Goal: Check status: Check status

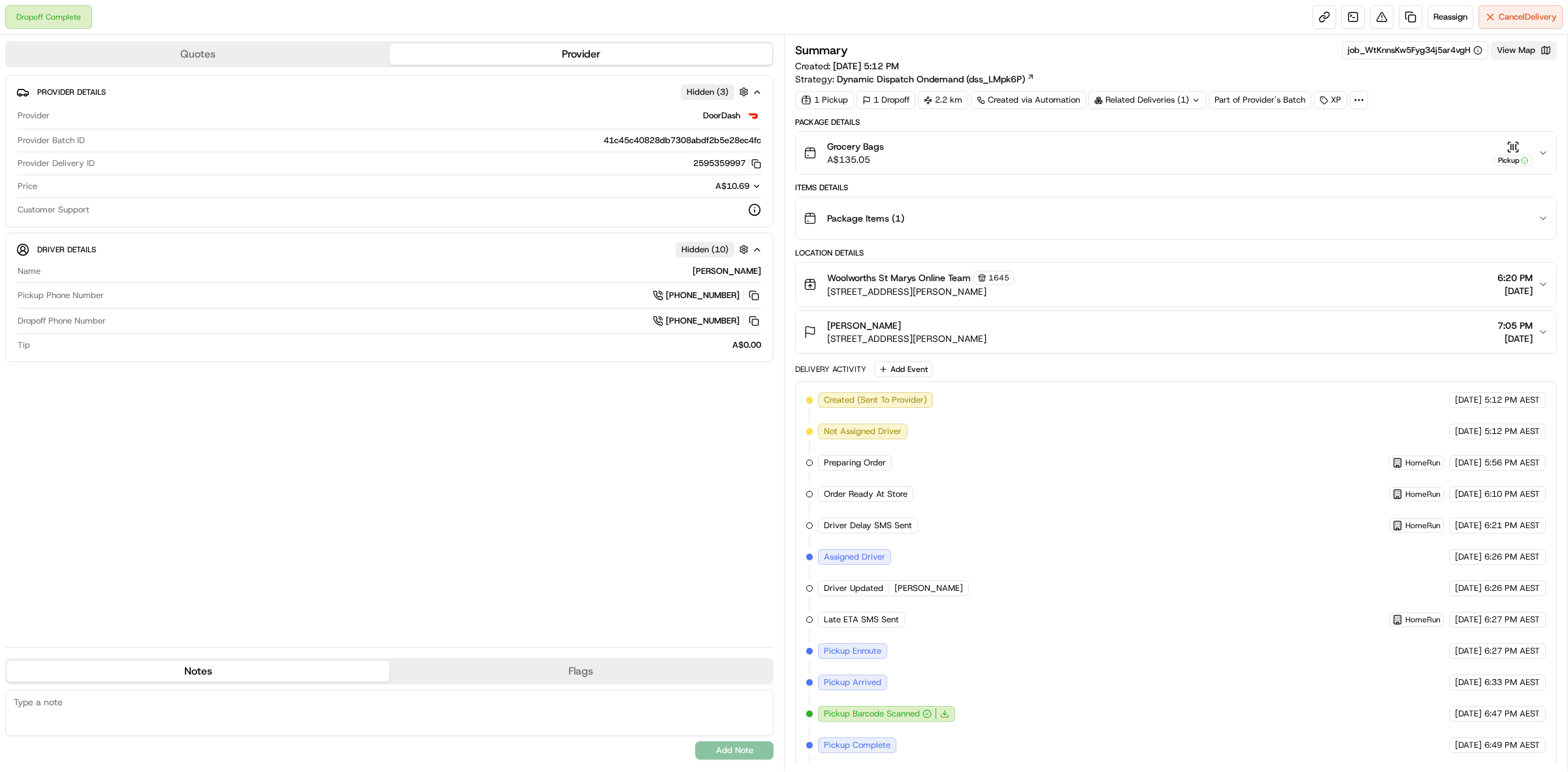
click at [1523, 49] on button "View Map" at bounding box center [1523, 50] width 66 height 18
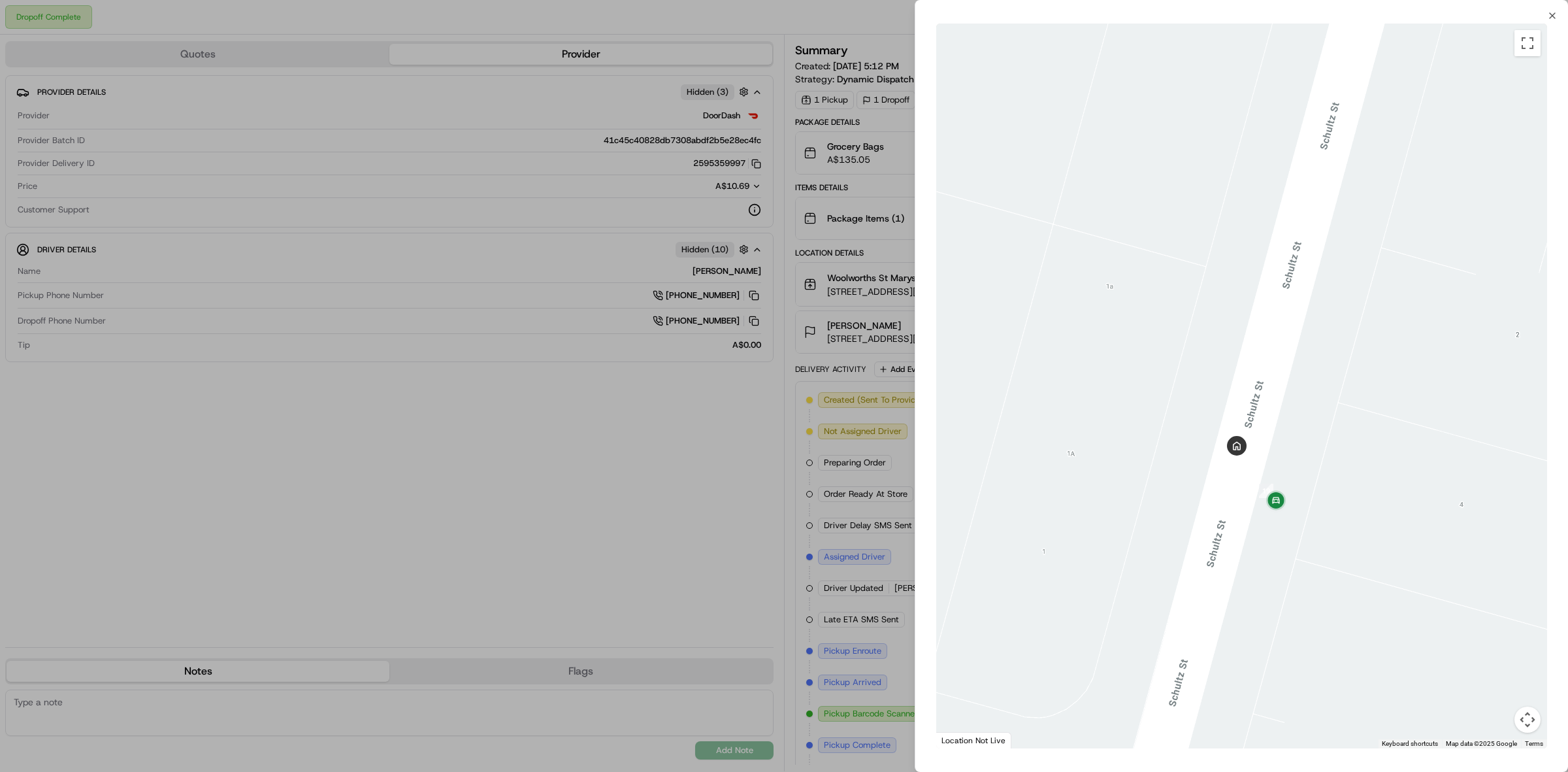
drag, startPoint x: 1366, startPoint y: 565, endPoint x: 1217, endPoint y: 554, distance: 149.4
click at [1217, 554] on div at bounding box center [1242, 386] width 611 height 725
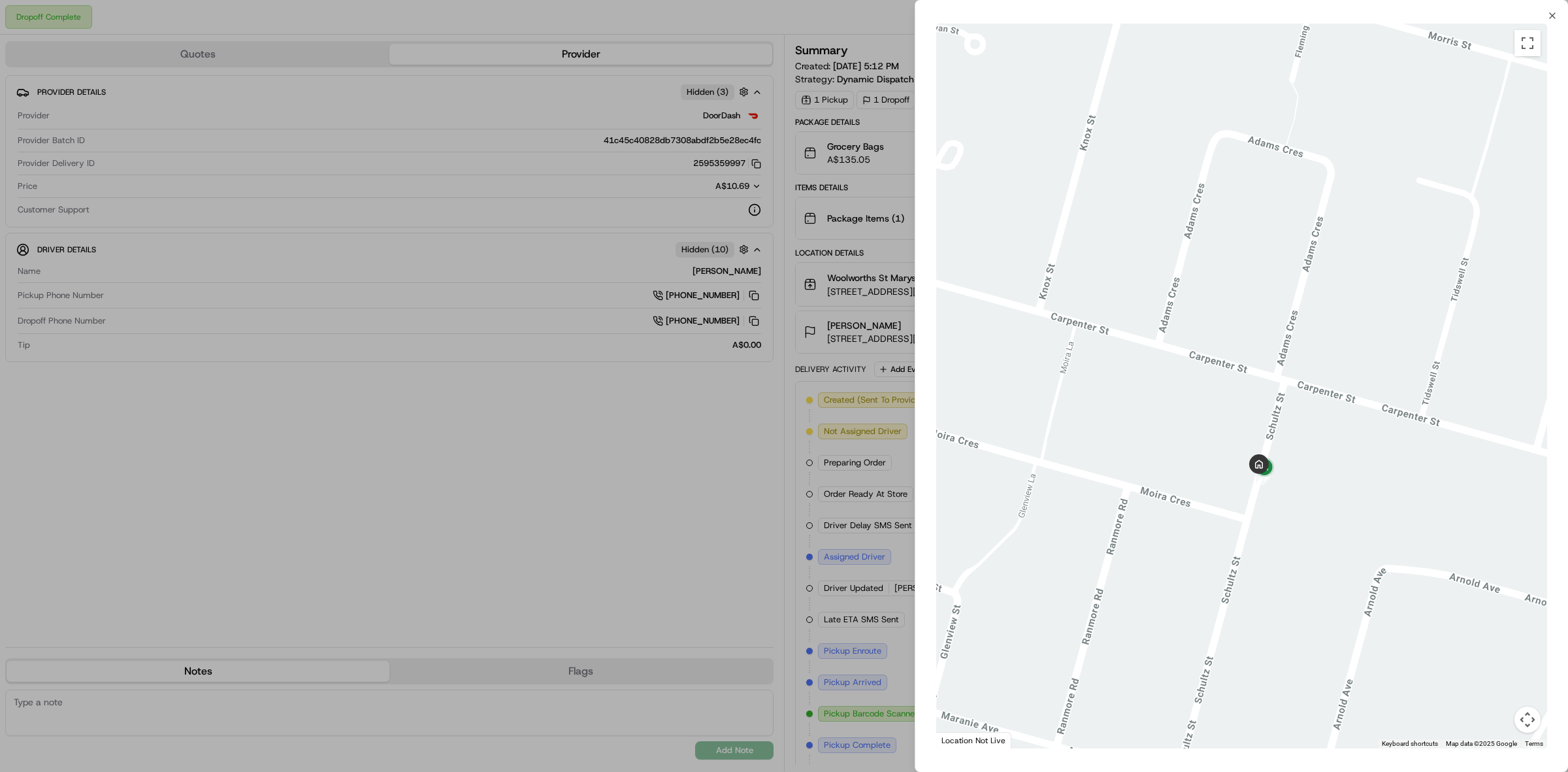
click at [727, 471] on div at bounding box center [784, 386] width 1568 height 772
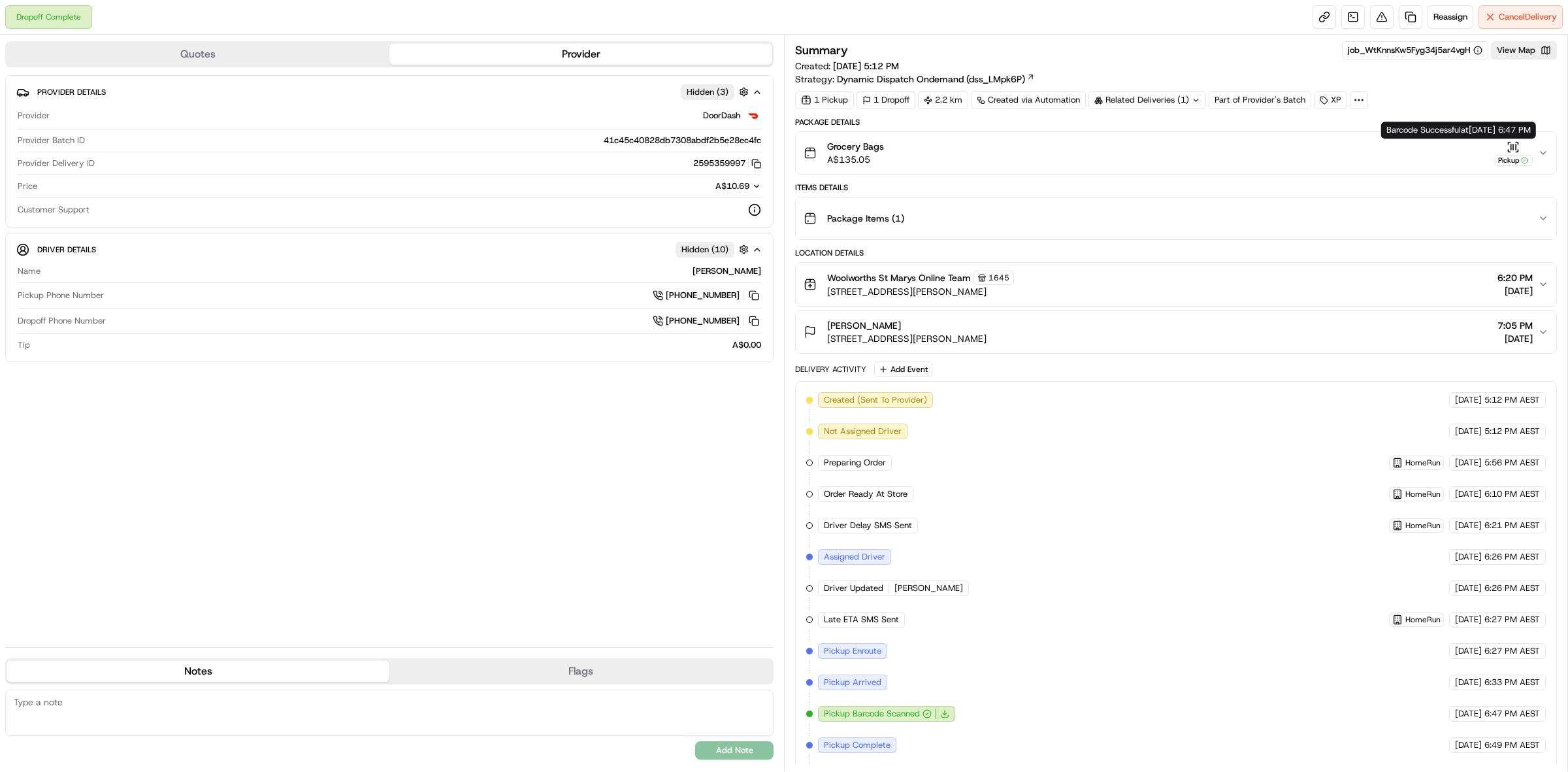
click at [1543, 152] on icon "button" at bounding box center [1543, 152] width 10 height 10
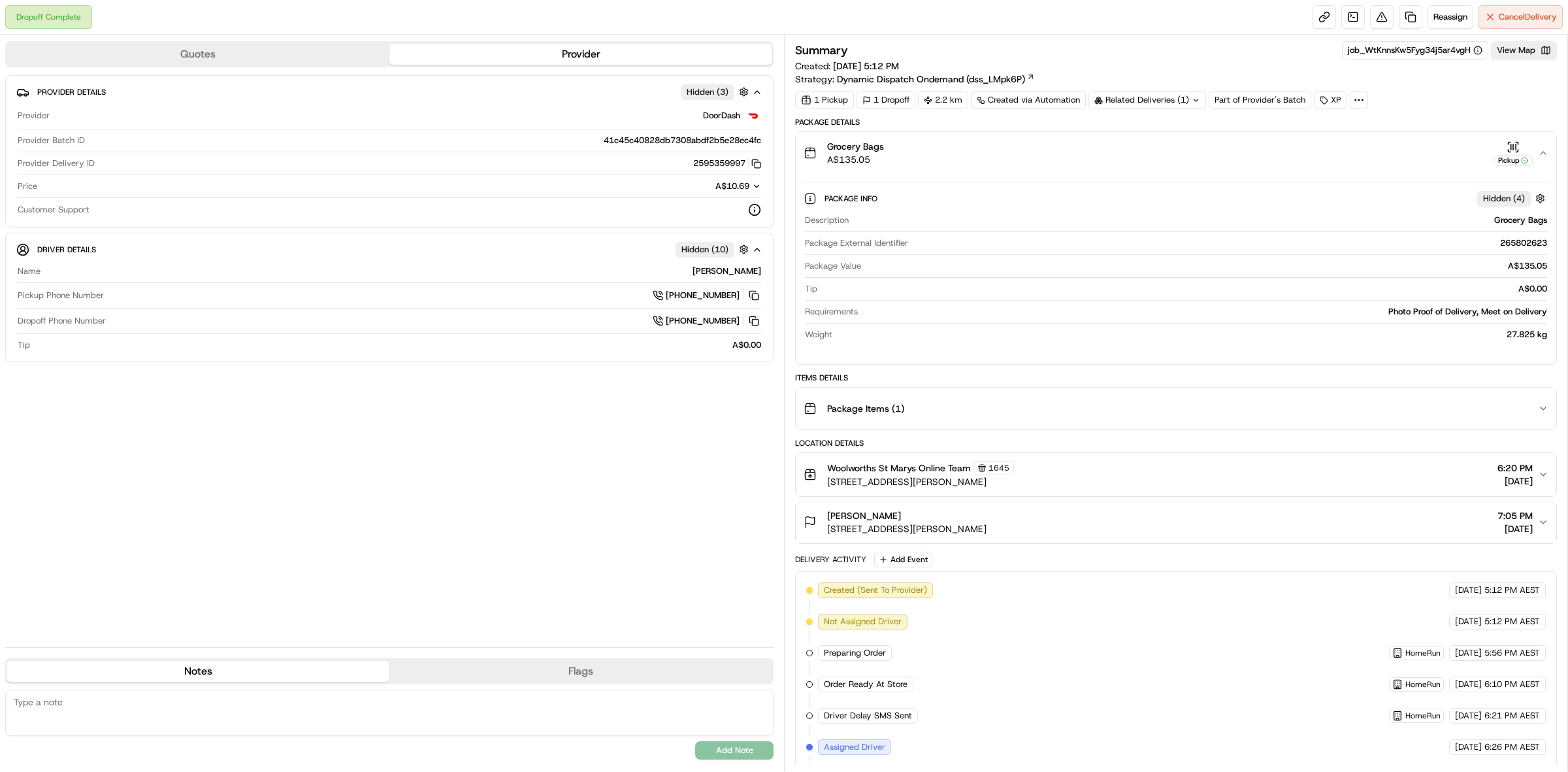
click at [1543, 152] on icon "button" at bounding box center [1544, 153] width 6 height 3
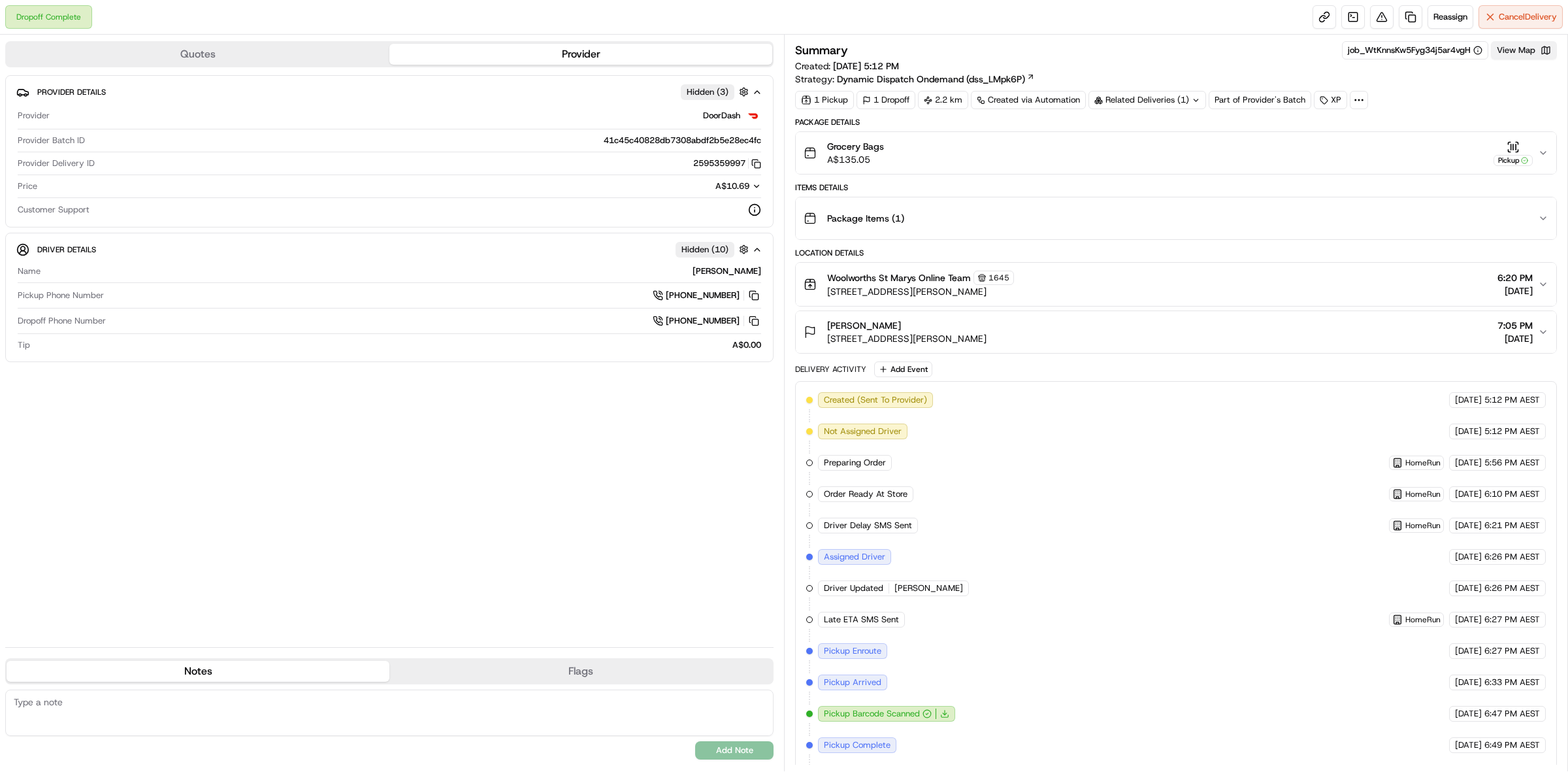
click at [1519, 58] on button "View Map" at bounding box center [1523, 50] width 66 height 18
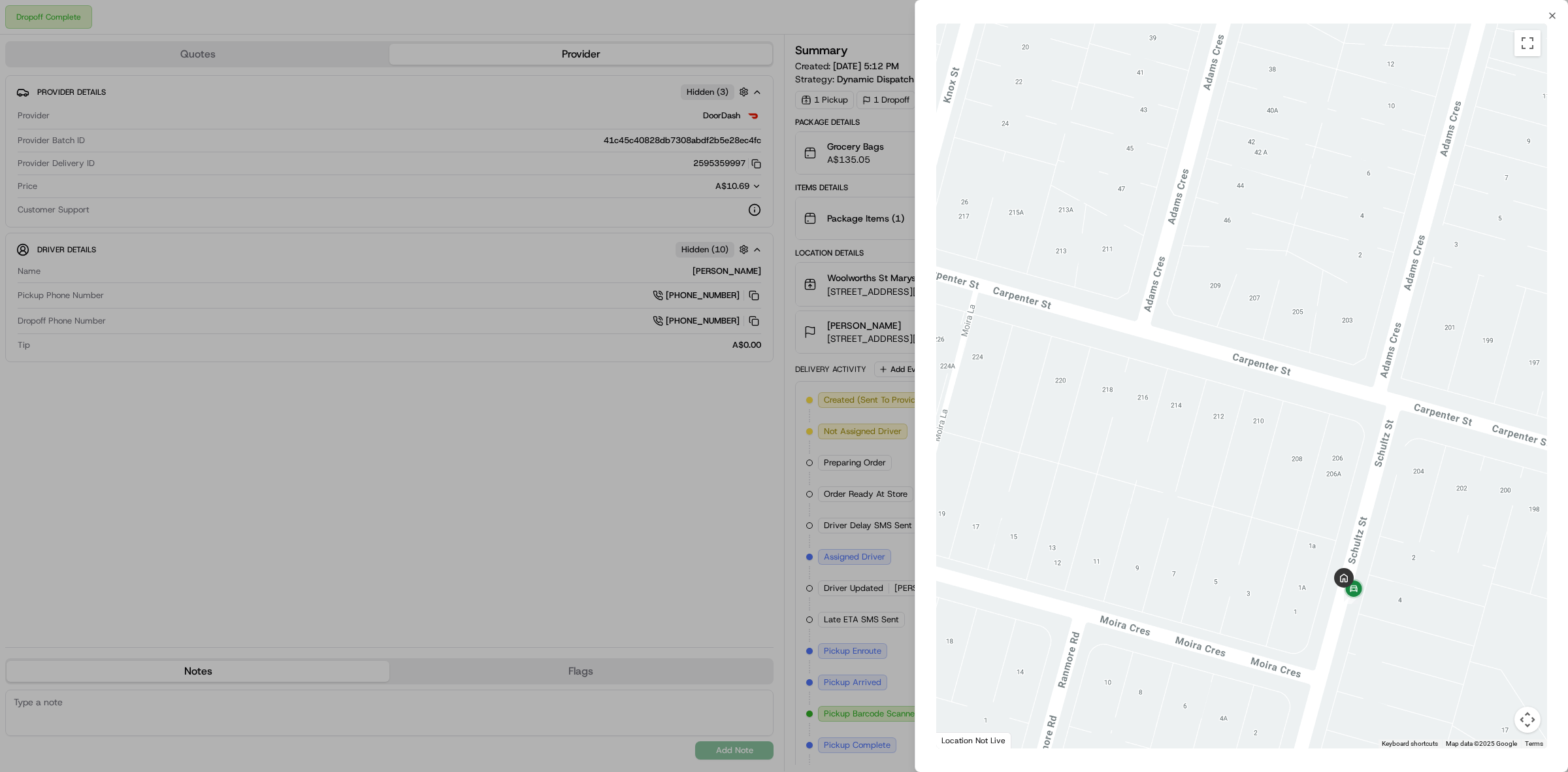
drag, startPoint x: 1448, startPoint y: 594, endPoint x: 1313, endPoint y: 576, distance: 136.2
click at [1313, 576] on div at bounding box center [1242, 386] width 611 height 725
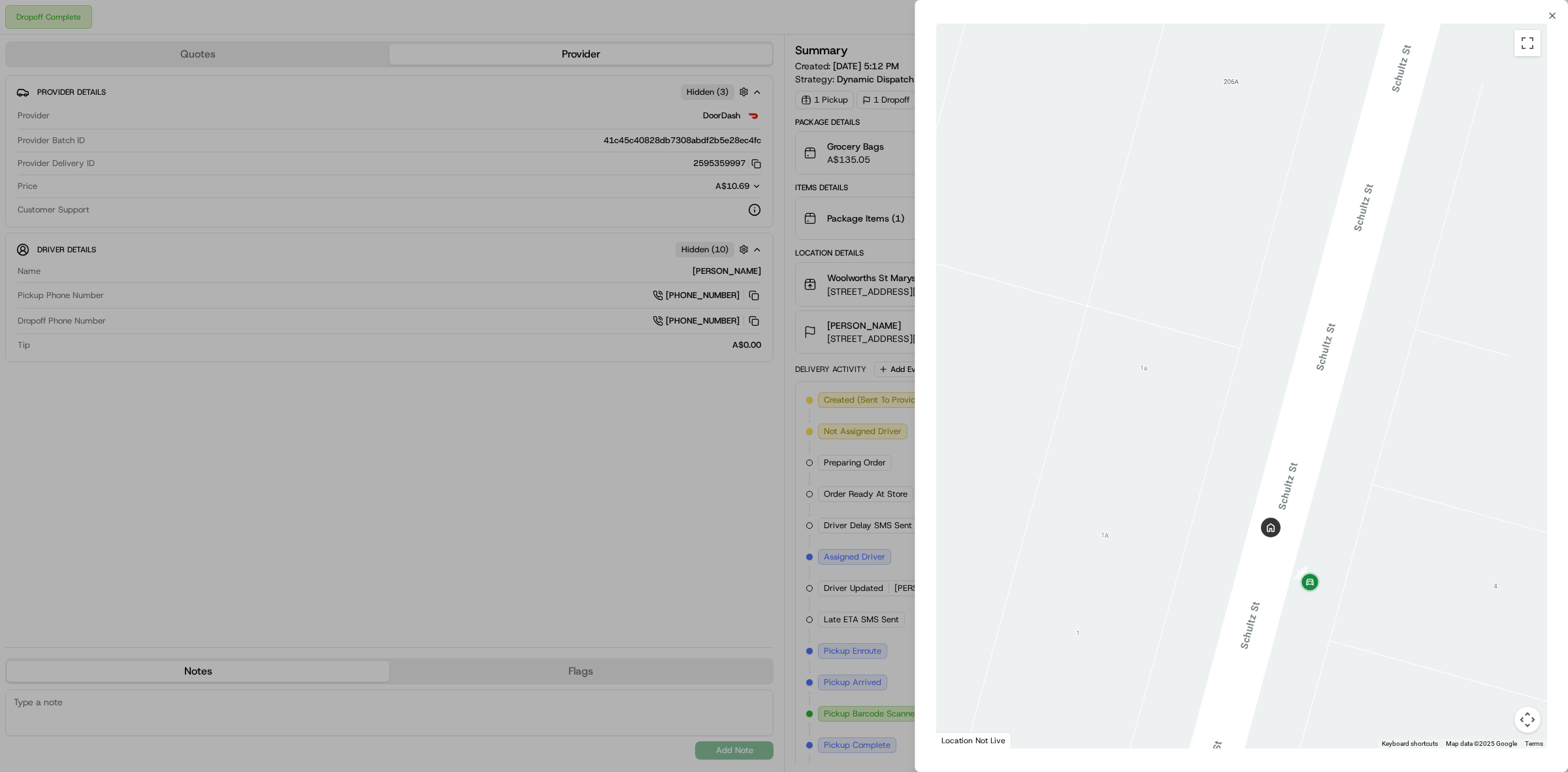
drag, startPoint x: 1327, startPoint y: 599, endPoint x: 1238, endPoint y: 590, distance: 89.5
click at [1238, 590] on div at bounding box center [1242, 386] width 611 height 725
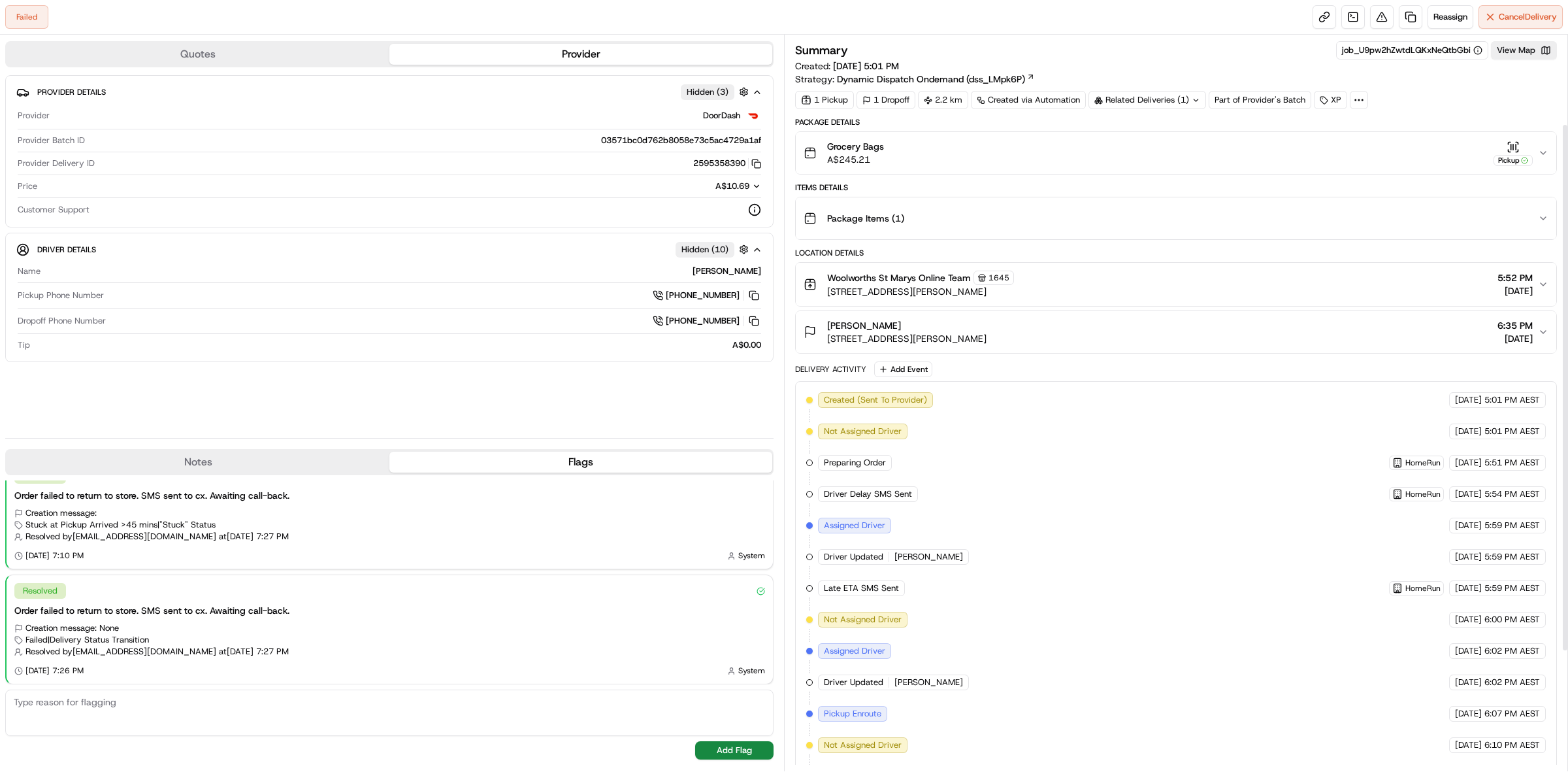
scroll to position [290, 0]
